Goal: Find specific page/section

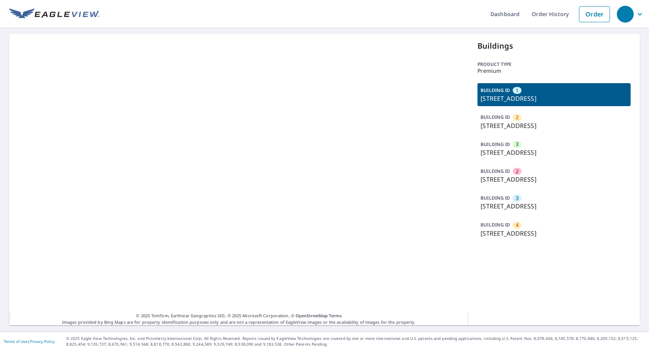
click at [537, 152] on p "[STREET_ADDRESS]" at bounding box center [554, 152] width 147 height 9
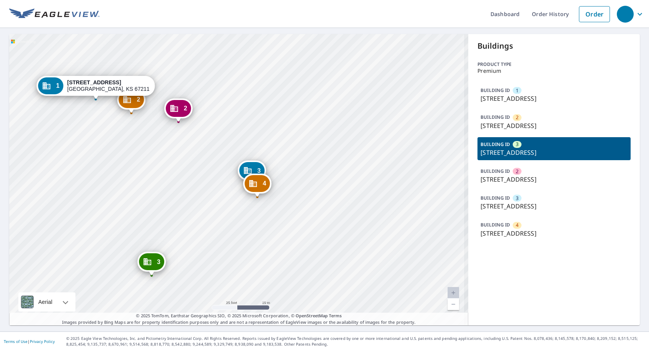
drag, startPoint x: 324, startPoint y: 227, endPoint x: 291, endPoint y: 141, distance: 92.0
click at [291, 141] on div "2 [STREET_ADDRESS] 3 [STREET_ADDRESS] 2 [STREET_ADDRESS] 3 [STREET_ADDRESS] 4 […" at bounding box center [238, 179] width 459 height 291
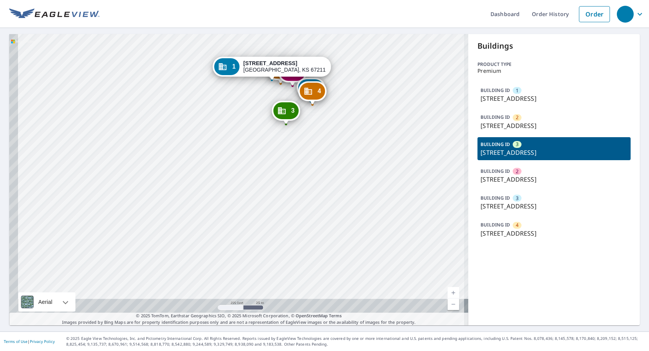
drag, startPoint x: 282, startPoint y: 244, endPoint x: 315, endPoint y: 151, distance: 99.0
click at [315, 151] on div "2 [STREET_ADDRESS] 3 [STREET_ADDRESS] 2 [STREET_ADDRESS] 3 [STREET_ADDRESS] 4 […" at bounding box center [238, 179] width 459 height 291
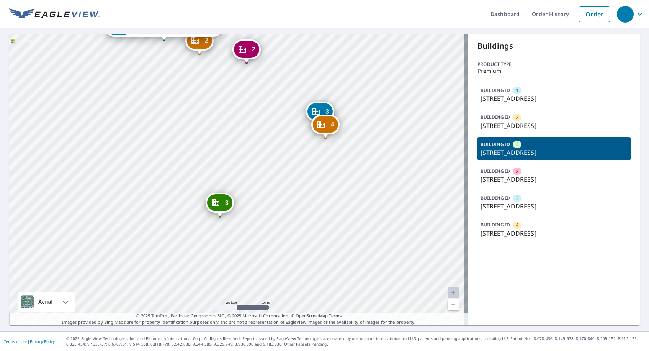
drag, startPoint x: 314, startPoint y: 107, endPoint x: 263, endPoint y: 208, distance: 113.6
click at [263, 208] on div "2 [STREET_ADDRESS] 3 [STREET_ADDRESS] 2 [STREET_ADDRESS] 3 [STREET_ADDRESS] 4 […" at bounding box center [238, 179] width 459 height 291
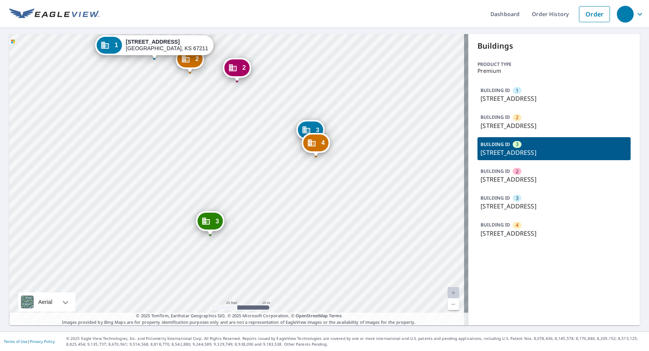
drag, startPoint x: 315, startPoint y: 170, endPoint x: 308, endPoint y: 186, distance: 17.5
click at [308, 186] on div "2 [STREET_ADDRESS] 3 [STREET_ADDRESS] 2 [STREET_ADDRESS] 3 [STREET_ADDRESS] 4 […" at bounding box center [238, 179] width 459 height 291
click at [524, 36] on div "Buildings Product type Premium BUILDING ID 1 [STREET_ADDRESS] BUILDING ID 2 [ST…" at bounding box center [554, 179] width 172 height 291
